Goal: Complete application form: Complete application form

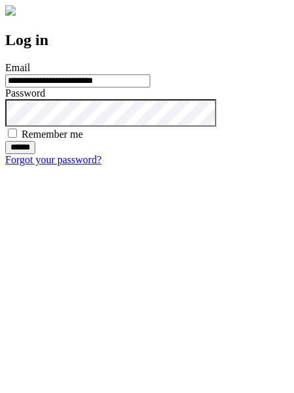
type input "**********"
click at [35, 154] on input "******" at bounding box center [20, 147] width 30 height 13
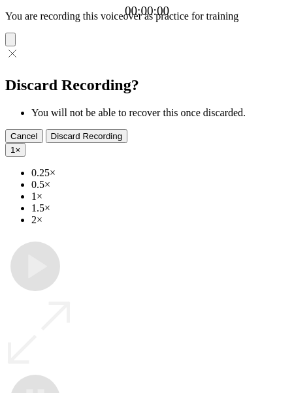
type input "**********"
